Goal: Download file/media

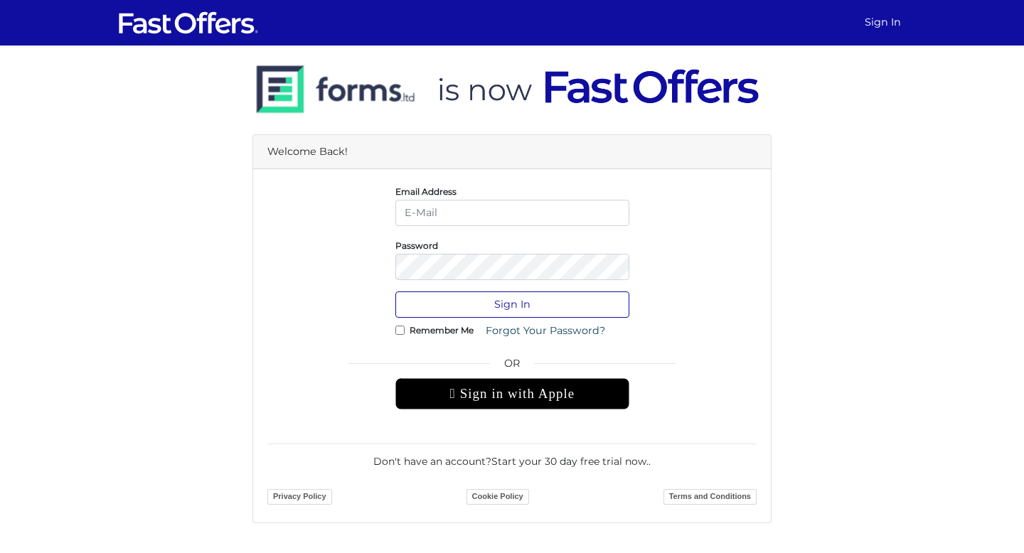
type input "[EMAIL_ADDRESS][DOMAIN_NAME]"
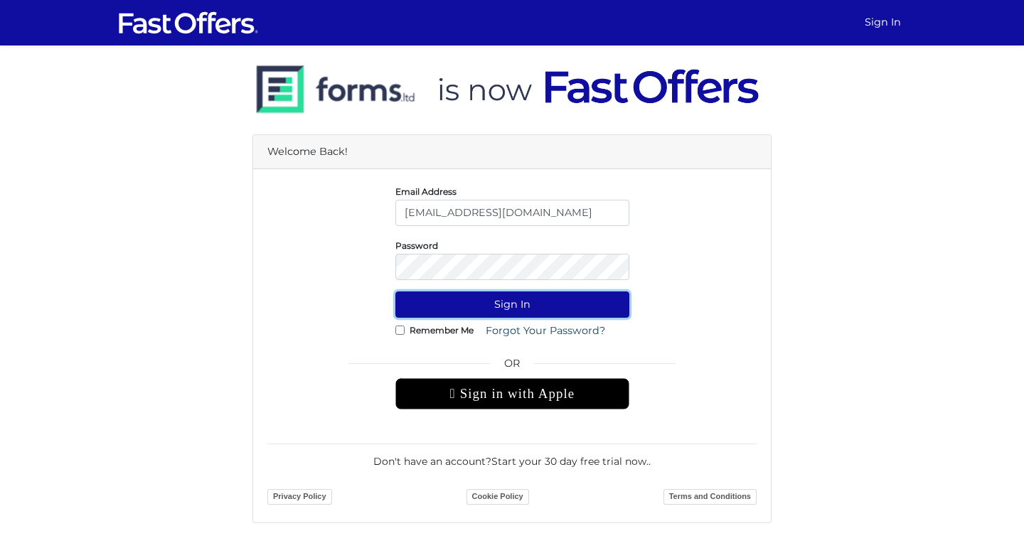
click at [511, 309] on button "Sign In" at bounding box center [512, 305] width 234 height 26
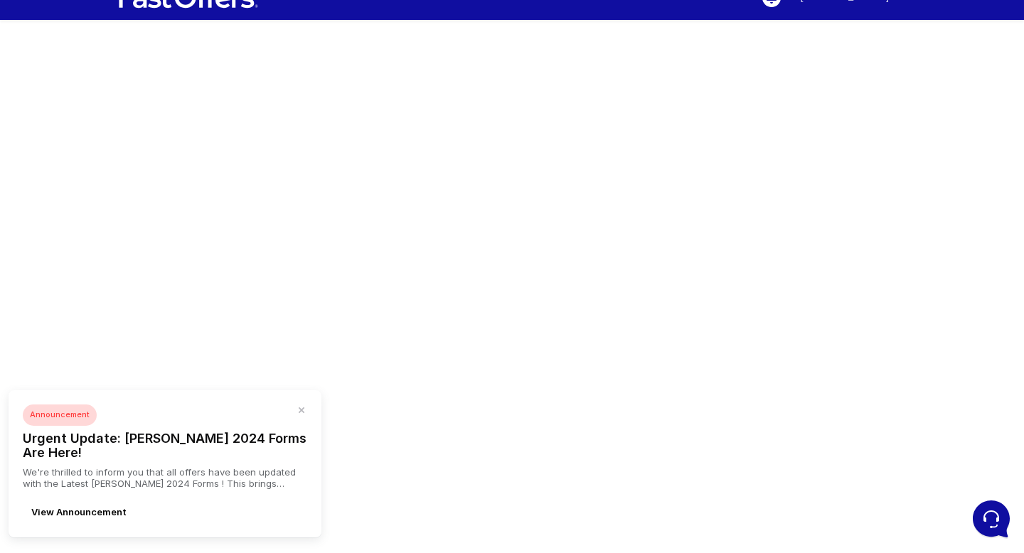
scroll to position [26, 0]
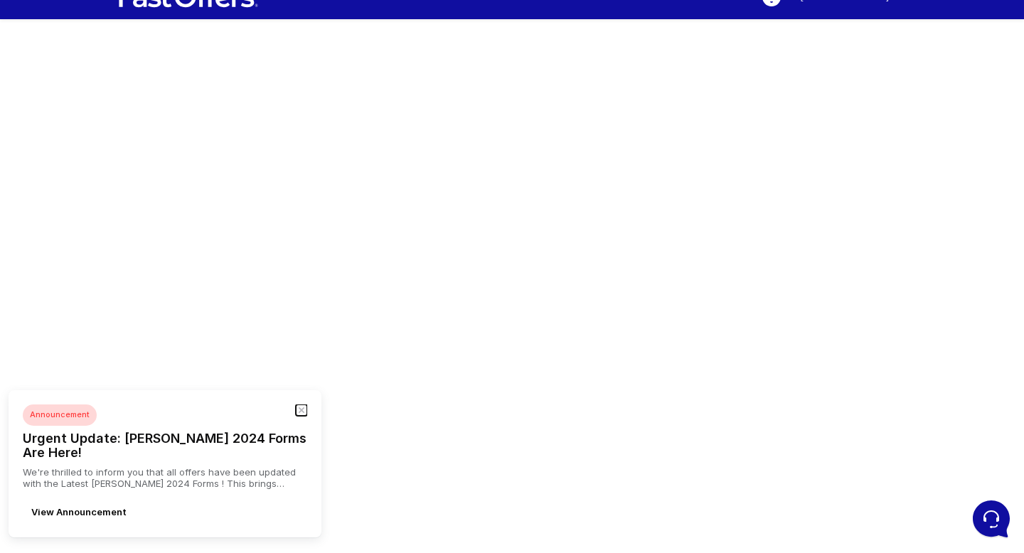
click at [304, 416] on button "button" at bounding box center [301, 410] width 11 height 11
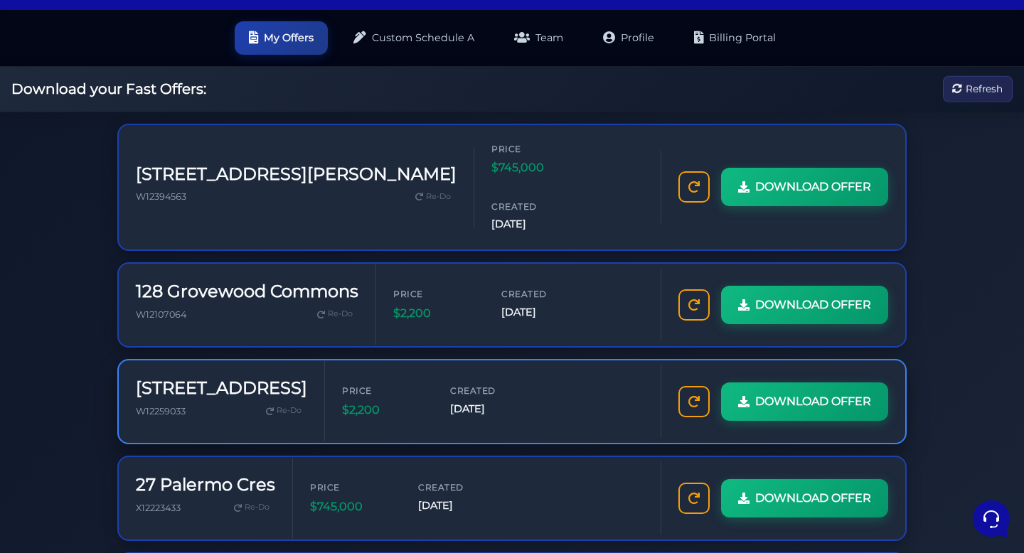
scroll to position [38, 0]
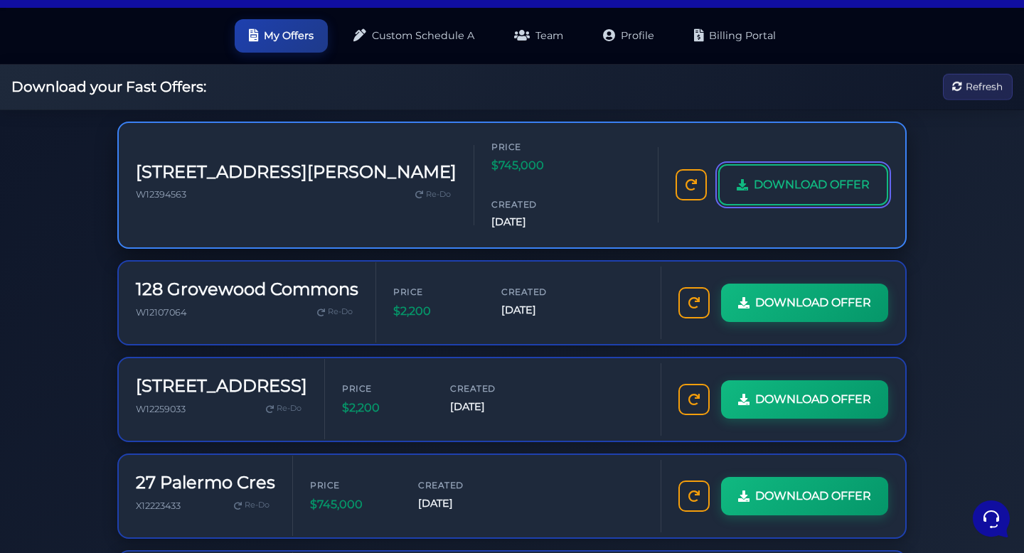
click at [801, 176] on span "DOWNLOAD OFFER" at bounding box center [812, 185] width 116 height 18
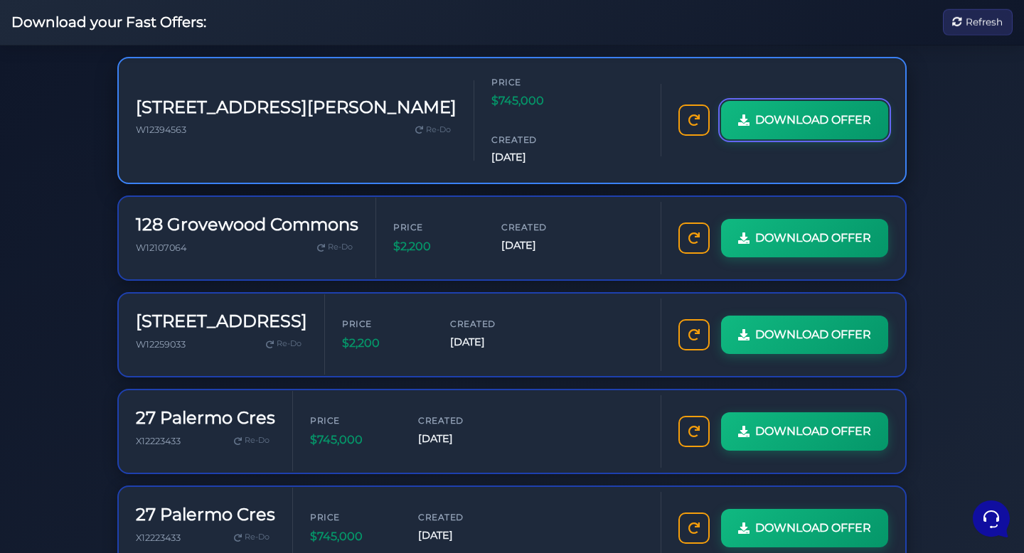
scroll to position [0, 0]
